Goal: Task Accomplishment & Management: Manage account settings

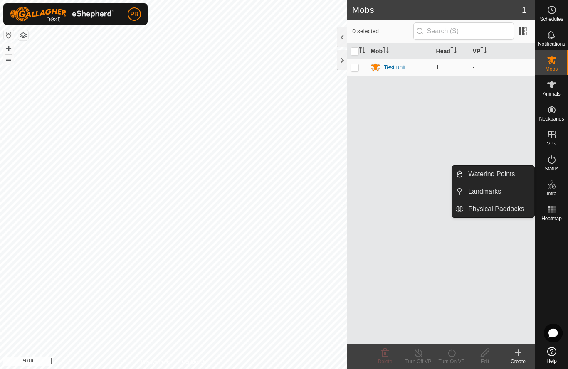
click at [482, 193] on span "Landmarks" at bounding box center [484, 192] width 33 height 10
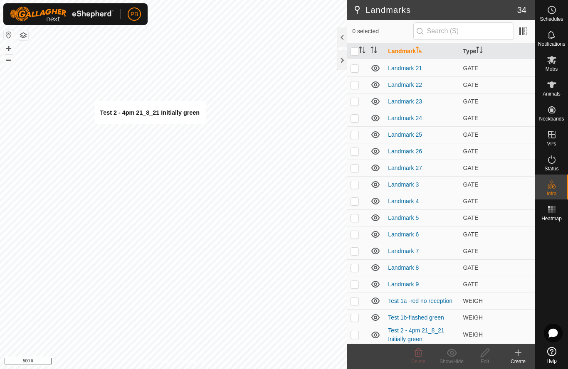
scroll to position [282, 0]
click at [405, 333] on link "Test 2 - 4pm 21_8_21 Initially green" at bounding box center [416, 334] width 56 height 15
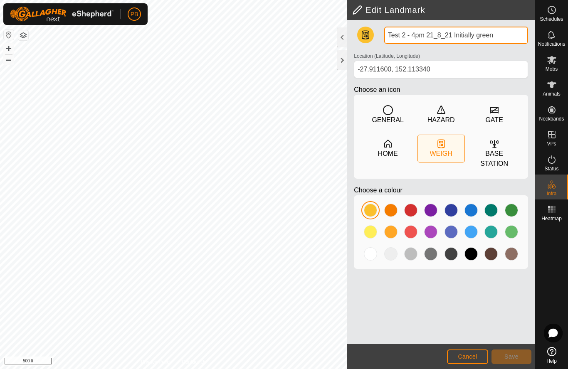
click at [463, 37] on input "Test 2 - 4pm 21_8_21 Initially green" at bounding box center [456, 35] width 144 height 17
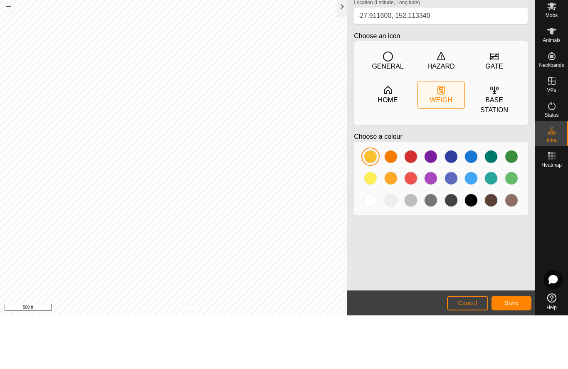
type input "Test 2 - 4pm 21_8_21 green"
click at [511, 354] on span "Save" at bounding box center [512, 357] width 14 height 7
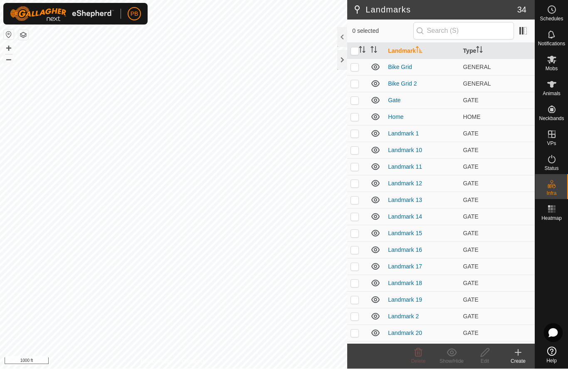
click at [518, 352] on icon at bounding box center [518, 353] width 0 height 6
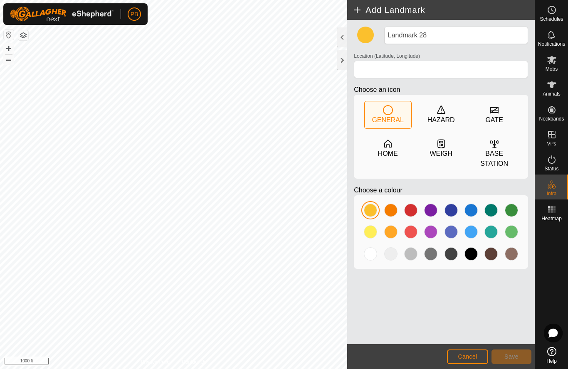
click at [440, 146] on icon at bounding box center [439, 144] width 1 height 1
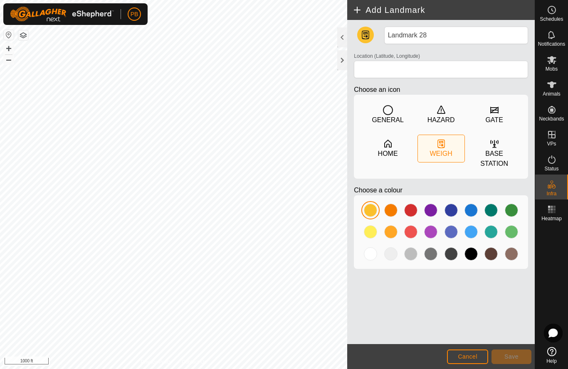
type input "-27.914172, 152.114507"
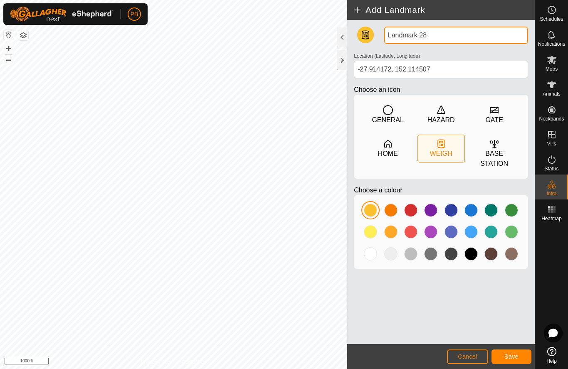
click at [433, 37] on input "Landmark 28" at bounding box center [456, 35] width 144 height 17
type input "L"
click at [435, 36] on input "Test 3 1730hrs -initially green" at bounding box center [456, 35] width 144 height 17
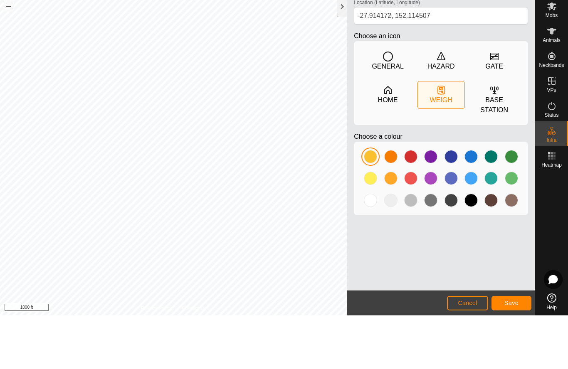
type input "Test 3 1730hrs 210825 initially green"
click at [513, 354] on span "Save" at bounding box center [512, 357] width 14 height 7
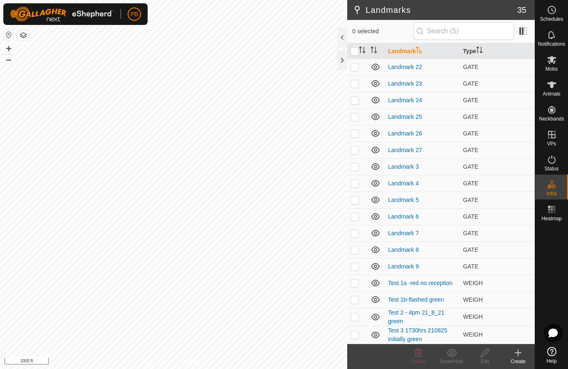
scroll to position [300, 0]
click at [410, 333] on link "Test 3 1730hrs 210825 initially green" at bounding box center [417, 334] width 59 height 15
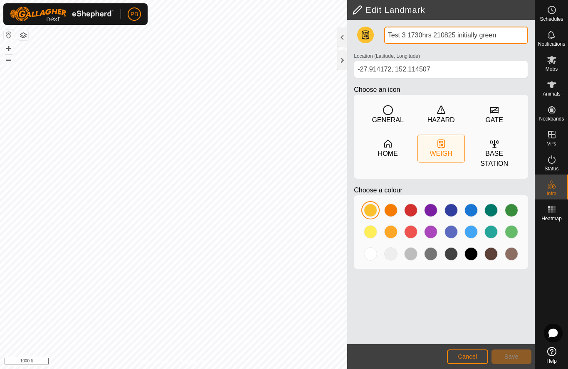
click at [468, 35] on input "Test 3 1730hrs 210825 initially green" at bounding box center [456, 35] width 144 height 17
click at [491, 36] on input "Test 3 1730hrs 210825 green" at bounding box center [456, 35] width 144 height 17
type input "Test 3 1730hrs 210825 green"
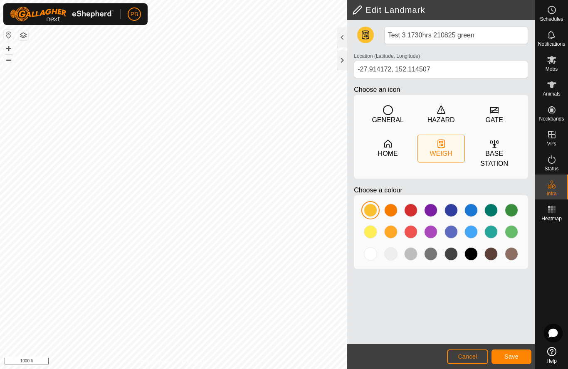
click at [554, 162] on icon at bounding box center [552, 160] width 10 height 10
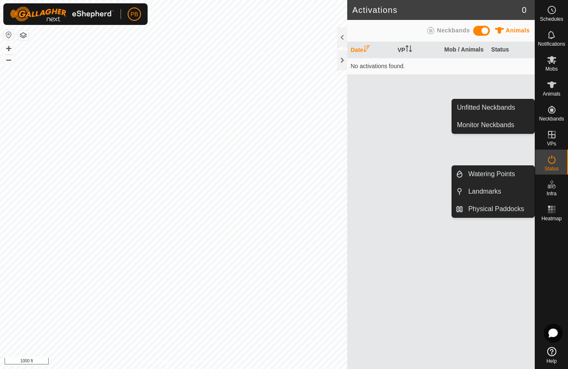
click at [553, 90] on es-animals-svg-icon at bounding box center [552, 84] width 15 height 13
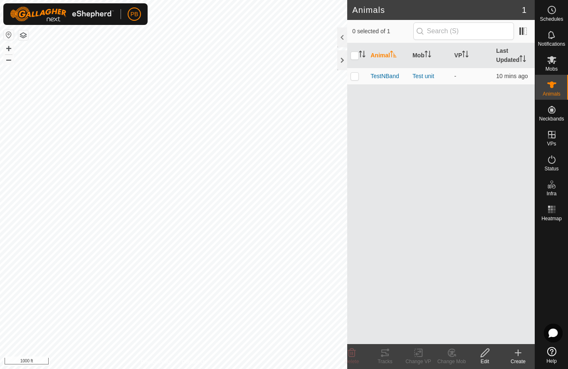
click at [547, 42] on span "Notifications" at bounding box center [551, 44] width 27 height 5
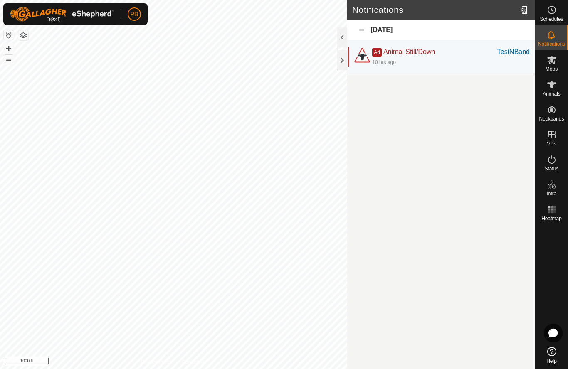
click at [525, 10] on div at bounding box center [525, 9] width 17 height 23
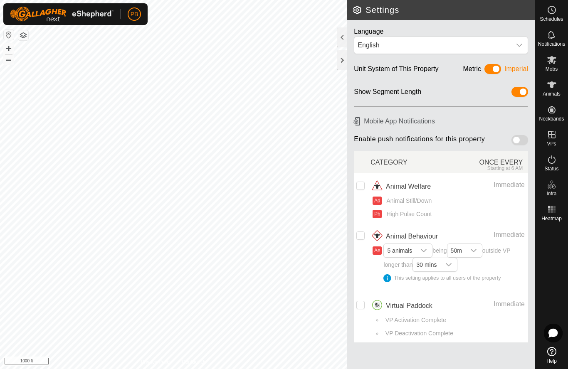
click at [471, 186] on div "Immediate" at bounding box center [493, 185] width 64 height 10
click at [465, 97] on div "Show Segment Length" at bounding box center [441, 91] width 188 height 23
click at [358, 10] on h2 "Settings" at bounding box center [443, 10] width 183 height 10
click at [465, 17] on header "Settings" at bounding box center [441, 10] width 188 height 20
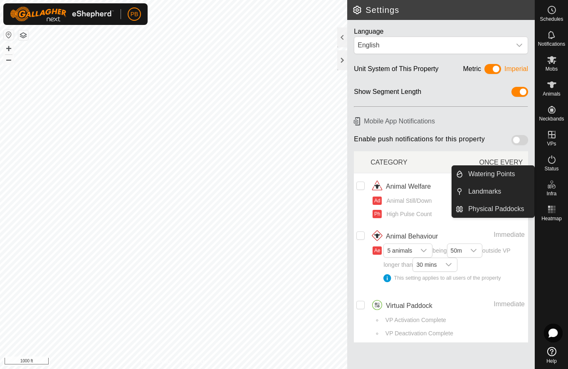
click at [449, 27] on div "Language" at bounding box center [441, 32] width 174 height 10
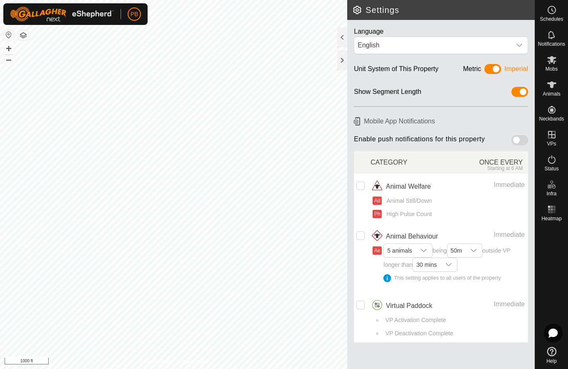
click at [555, 352] on icon at bounding box center [552, 351] width 9 height 9
click at [552, 63] on icon at bounding box center [552, 60] width 10 height 10
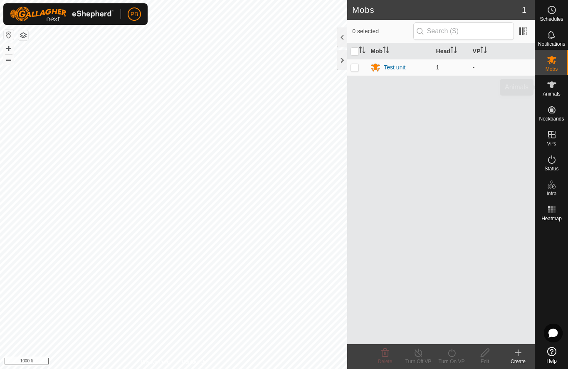
click at [553, 88] on icon at bounding box center [552, 85] width 9 height 7
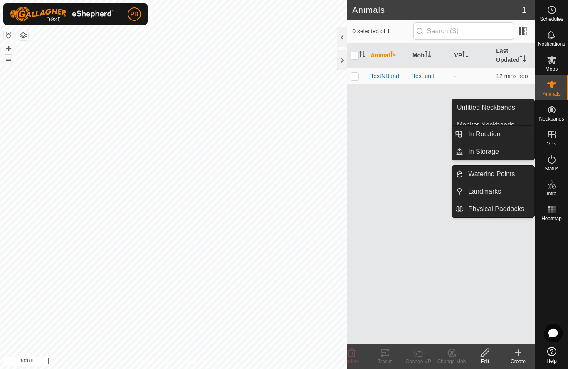
click at [555, 214] on icon at bounding box center [552, 210] width 10 height 10
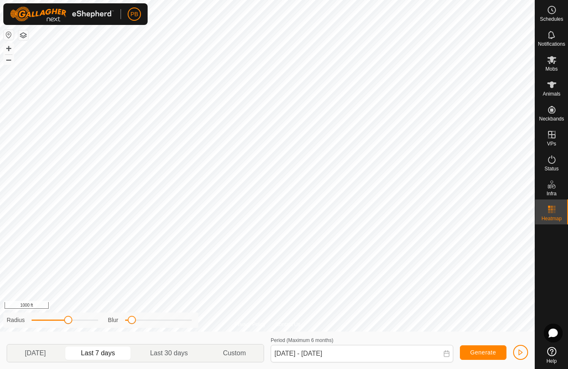
click at [546, 15] on es-schedule-vp-svg-icon at bounding box center [552, 9] width 15 height 13
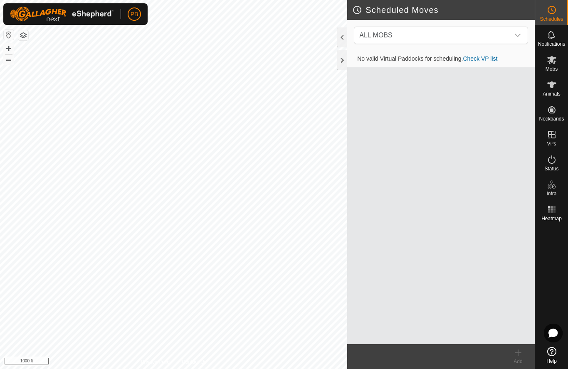
click at [21, 34] on button "button" at bounding box center [23, 35] width 10 height 10
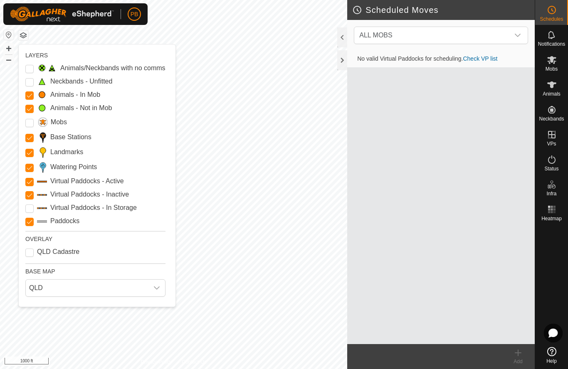
click at [30, 168] on Points "Watering Points" at bounding box center [29, 168] width 8 height 8
click at [32, 153] on input "Landmarks" at bounding box center [29, 153] width 8 height 8
click at [33, 178] on Active "Virtual Paddocks - Active" at bounding box center [29, 182] width 8 height 8
click at [32, 156] on input "Landmarks" at bounding box center [29, 153] width 8 height 8
click at [28, 84] on Unfitted "Neckbands - Unfitted" at bounding box center [29, 82] width 8 height 8
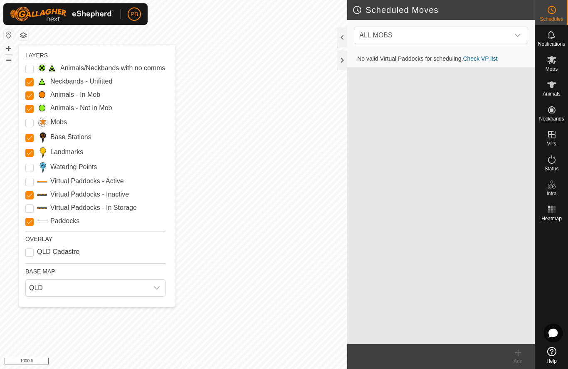
click at [33, 97] on Mob "Animals - In Mob" at bounding box center [29, 96] width 8 height 8
click at [31, 112] on Mob "Animals - Not in Mob" at bounding box center [29, 109] width 8 height 8
click at [30, 138] on Stations "Base Stations" at bounding box center [29, 138] width 8 height 8
click at [33, 154] on input "Landmarks" at bounding box center [29, 153] width 8 height 8
click at [28, 198] on Inactive "Virtual Paddocks - Inactive" at bounding box center [29, 195] width 8 height 8
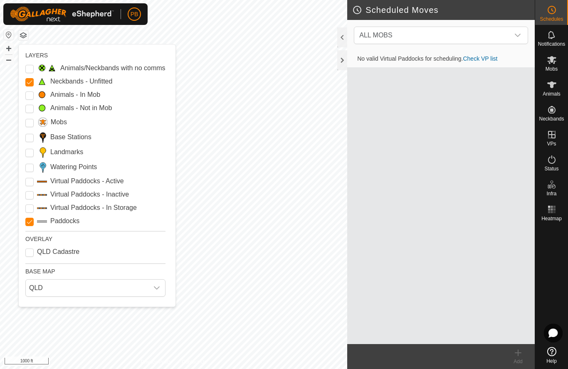
click at [33, 224] on input "Paddocks" at bounding box center [29, 222] width 8 height 8
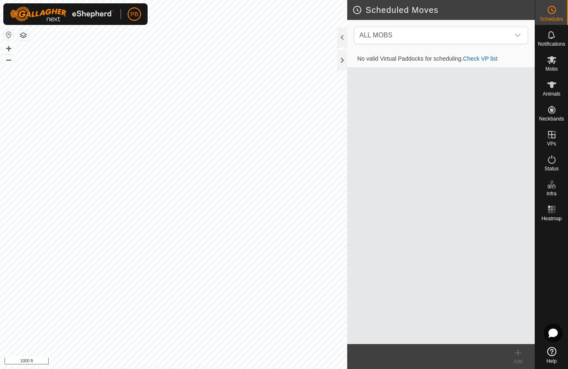
click at [26, 35] on button "button" at bounding box center [23, 35] width 10 height 10
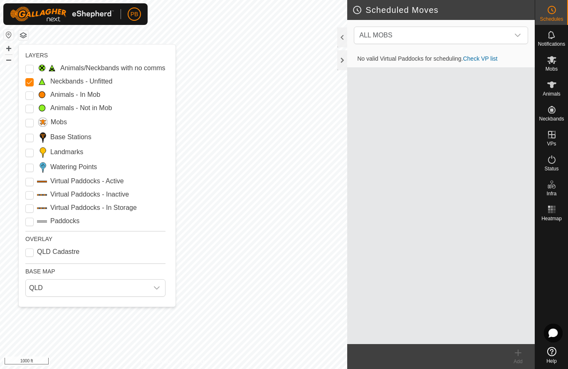
click at [30, 153] on input "Landmarks" at bounding box center [29, 153] width 8 height 8
click at [27, 169] on Points "Watering Points" at bounding box center [29, 168] width 8 height 8
click at [30, 223] on input "Paddocks" at bounding box center [29, 222] width 8 height 8
click at [29, 99] on Mob "Animals - In Mob" at bounding box center [29, 96] width 8 height 8
